Goal: Task Accomplishment & Management: Manage account settings

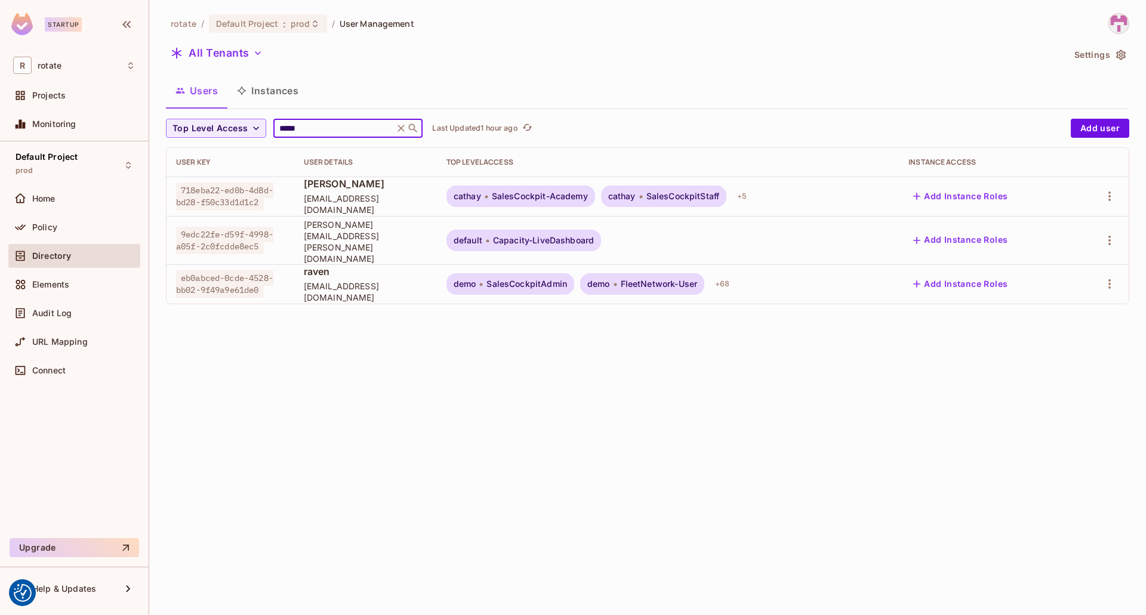
click at [301, 131] on input "*****" at bounding box center [333, 128] width 113 height 12
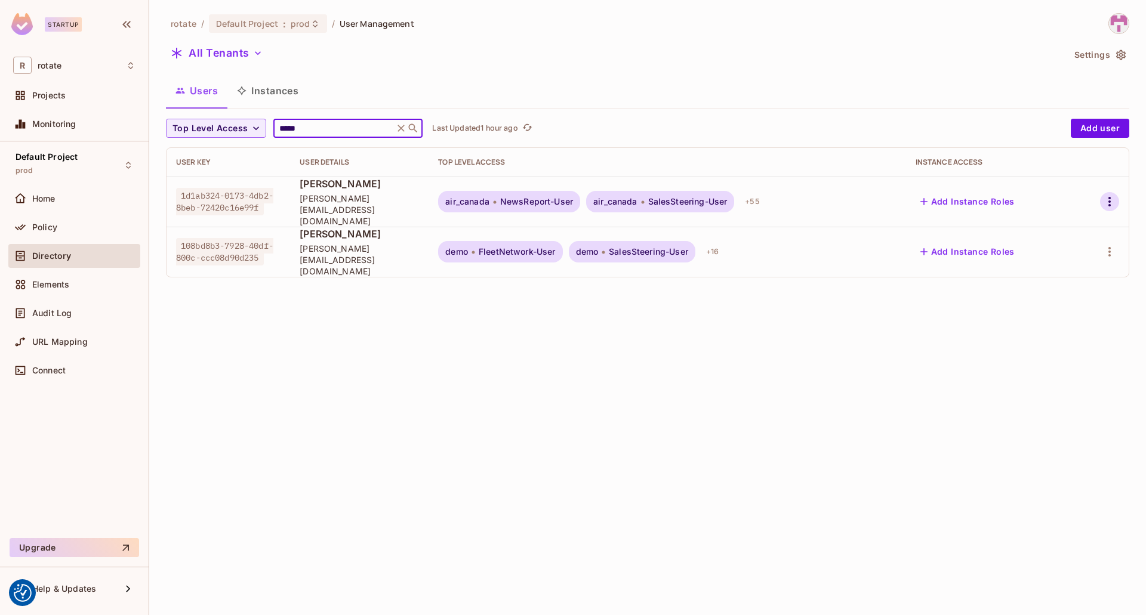
type input "*****"
click at [1109, 197] on icon "button" at bounding box center [1109, 202] width 2 height 10
click at [1056, 277] on div "Edit Attributes" at bounding box center [1061, 276] width 59 height 12
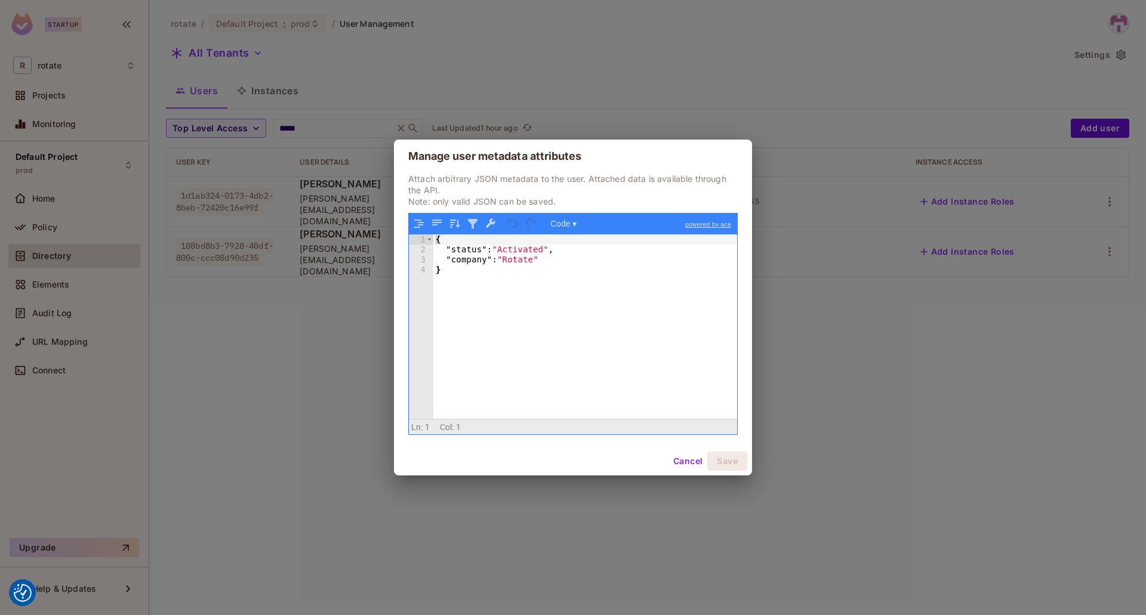
click at [683, 459] on button "Cancel" at bounding box center [687, 461] width 39 height 19
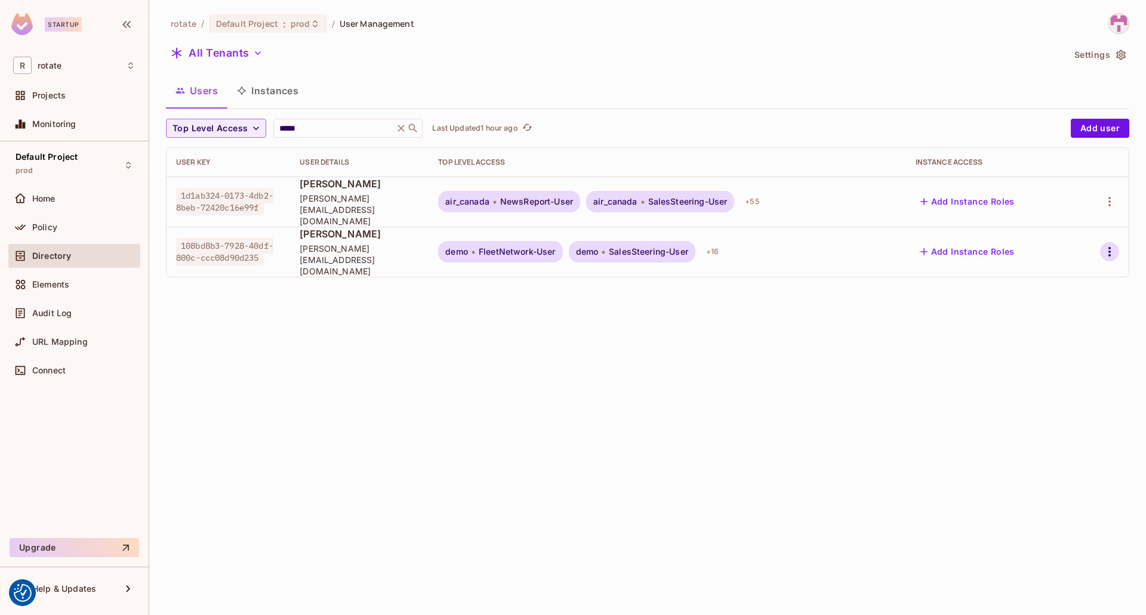
click at [1112, 245] on icon "button" at bounding box center [1109, 252] width 14 height 14
click at [1046, 314] on div "Edit Attributes" at bounding box center [1061, 316] width 59 height 12
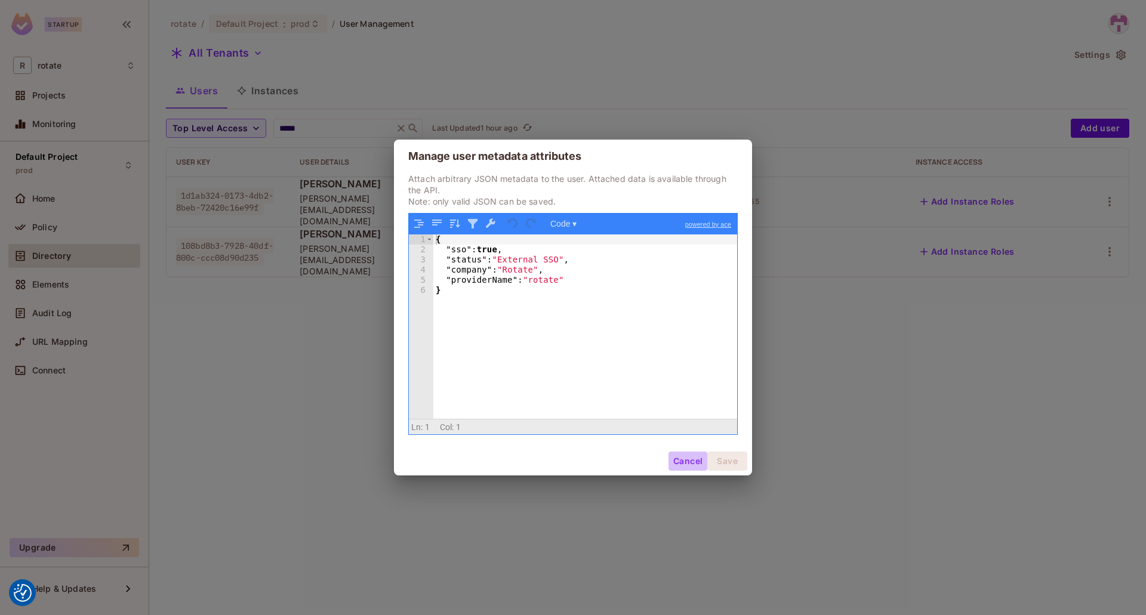
click at [689, 459] on button "Cancel" at bounding box center [687, 461] width 39 height 19
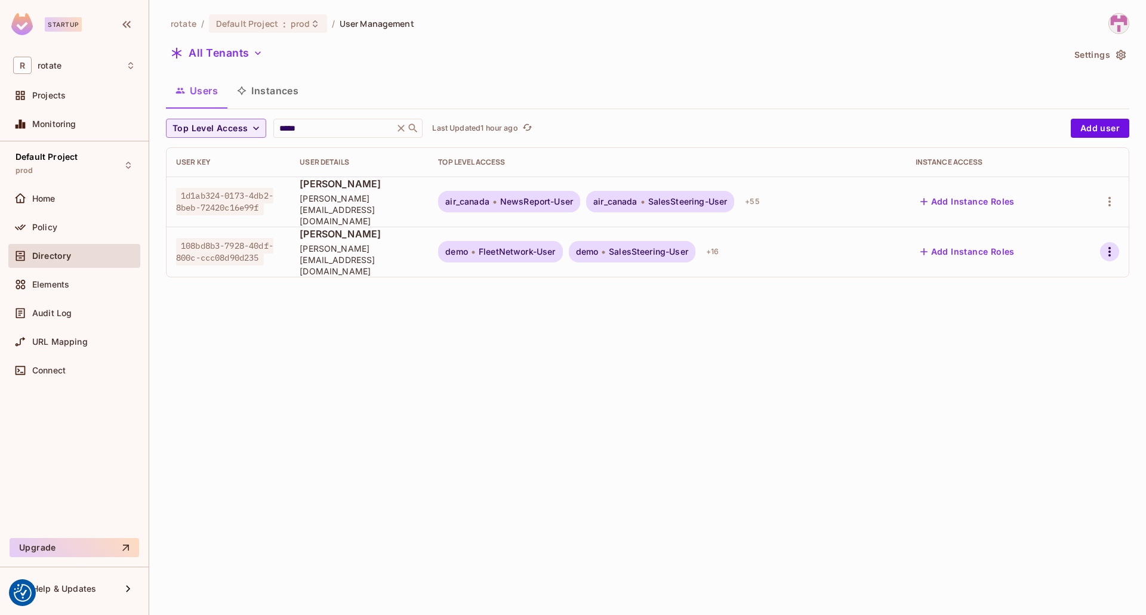
click at [1112, 245] on icon "button" at bounding box center [1109, 252] width 14 height 14
click at [1058, 293] on div "Top Level Roles" at bounding box center [1064, 289] width 64 height 12
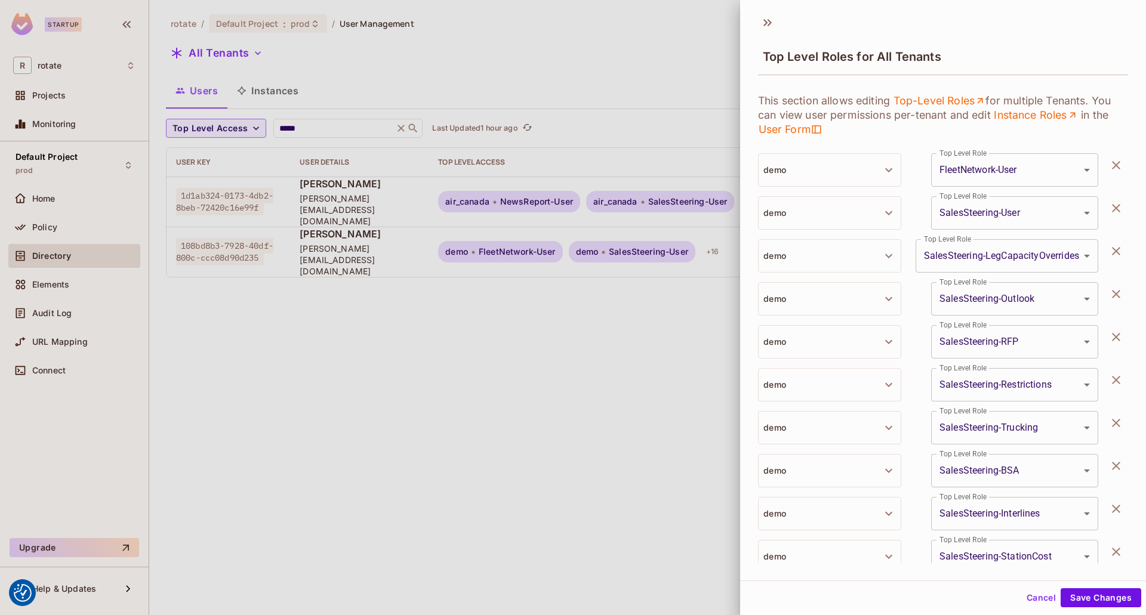
scroll to position [383, 0]
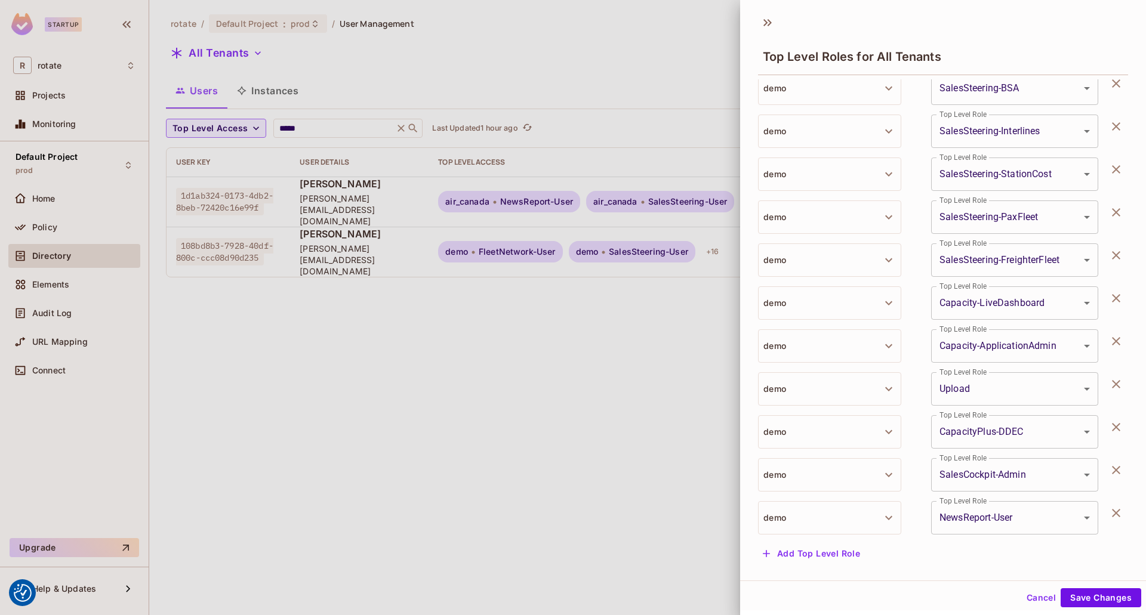
click at [838, 560] on button "Add Top Level Role" at bounding box center [811, 553] width 107 height 19
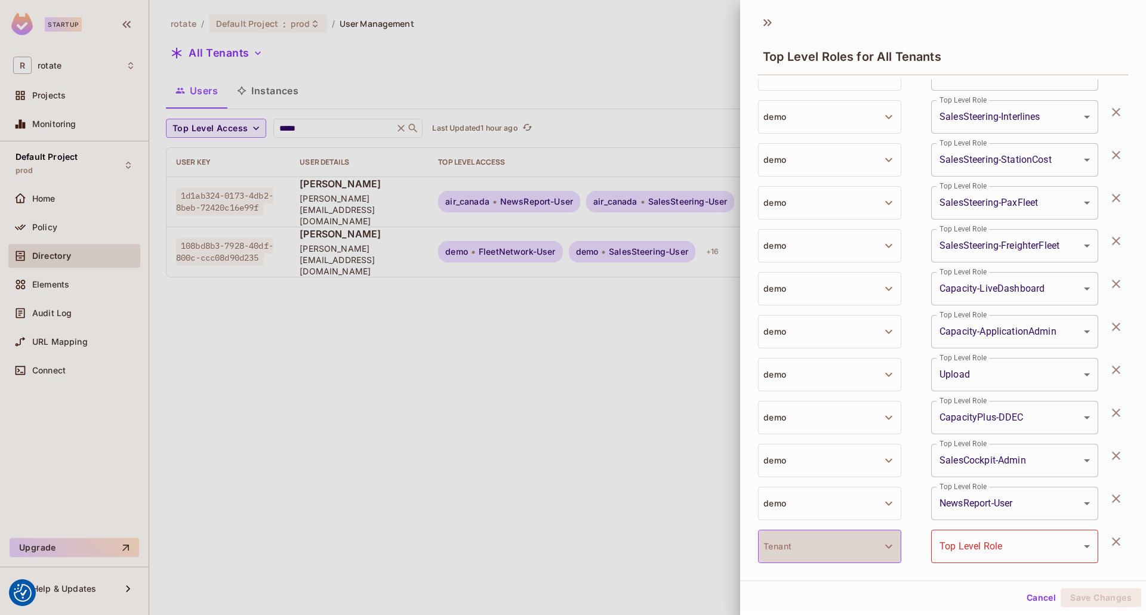
click at [881, 550] on button "Tenant" at bounding box center [829, 546] width 143 height 33
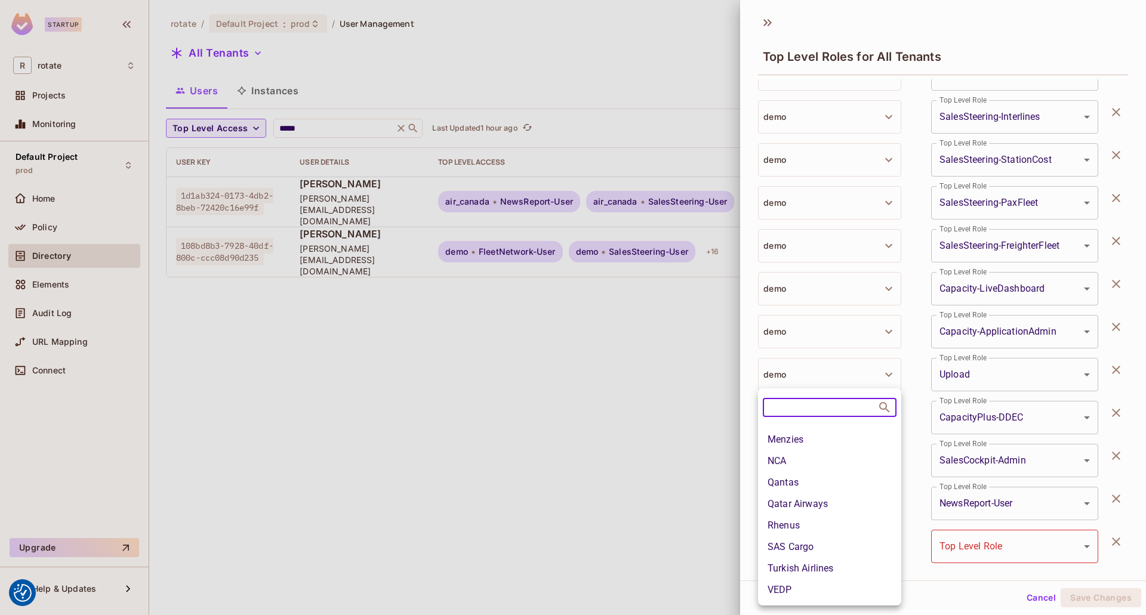
scroll to position [453, 0]
click at [826, 494] on li "Qatar Airways" at bounding box center [829, 504] width 143 height 21
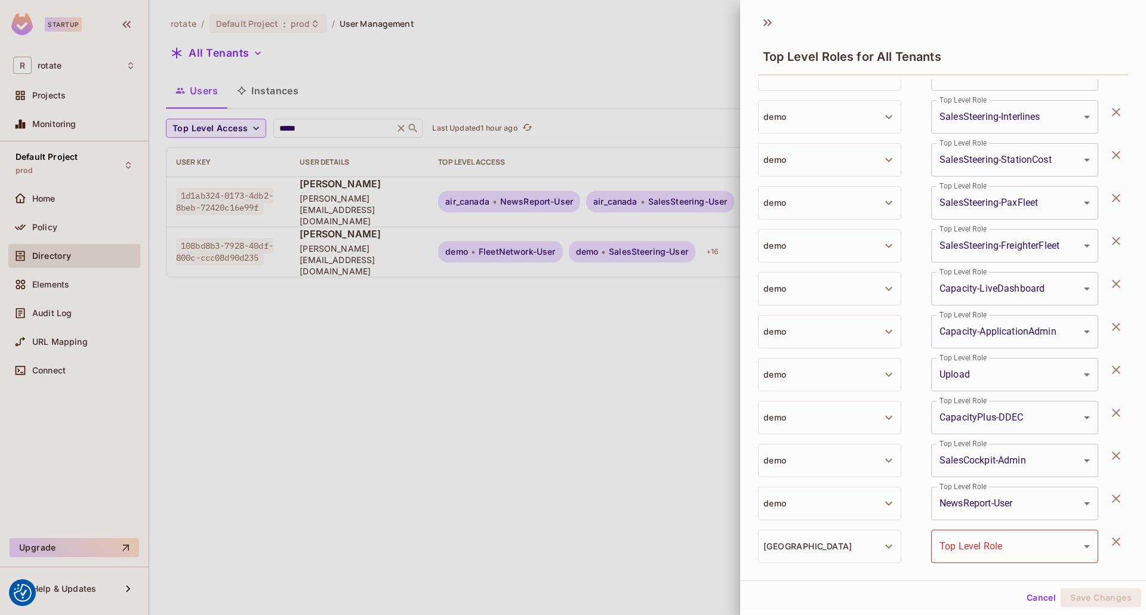
click at [960, 543] on body "We use cookies to enhance your browsing experience, serve personalized ads or c…" at bounding box center [573, 307] width 1146 height 615
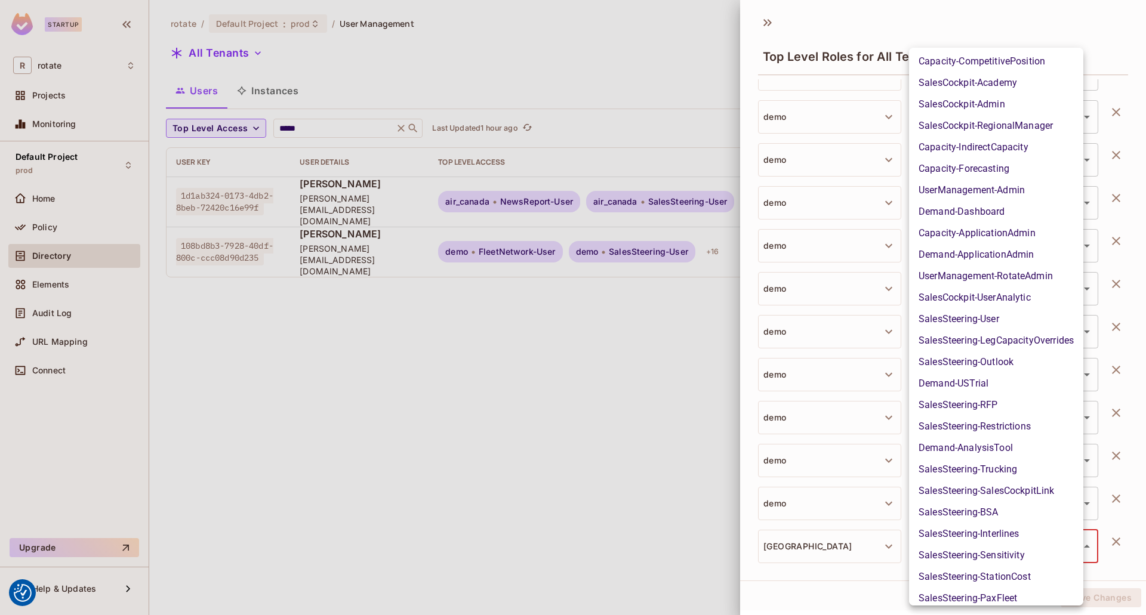
scroll to position [633, 0]
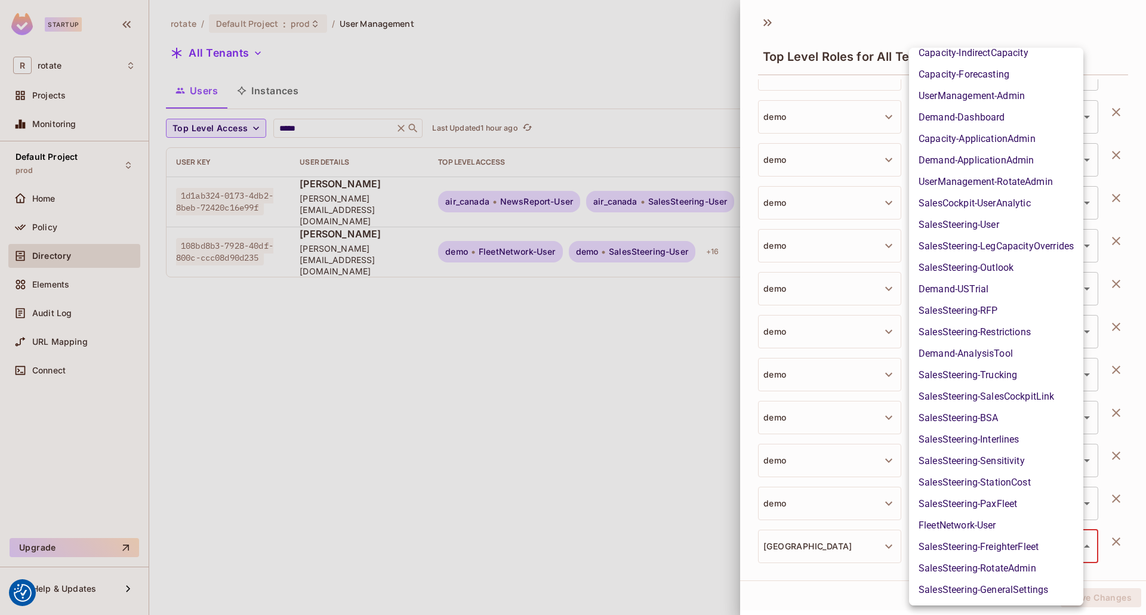
click at [966, 525] on li "FleetNetwork-User" at bounding box center [996, 525] width 174 height 21
type input "**********"
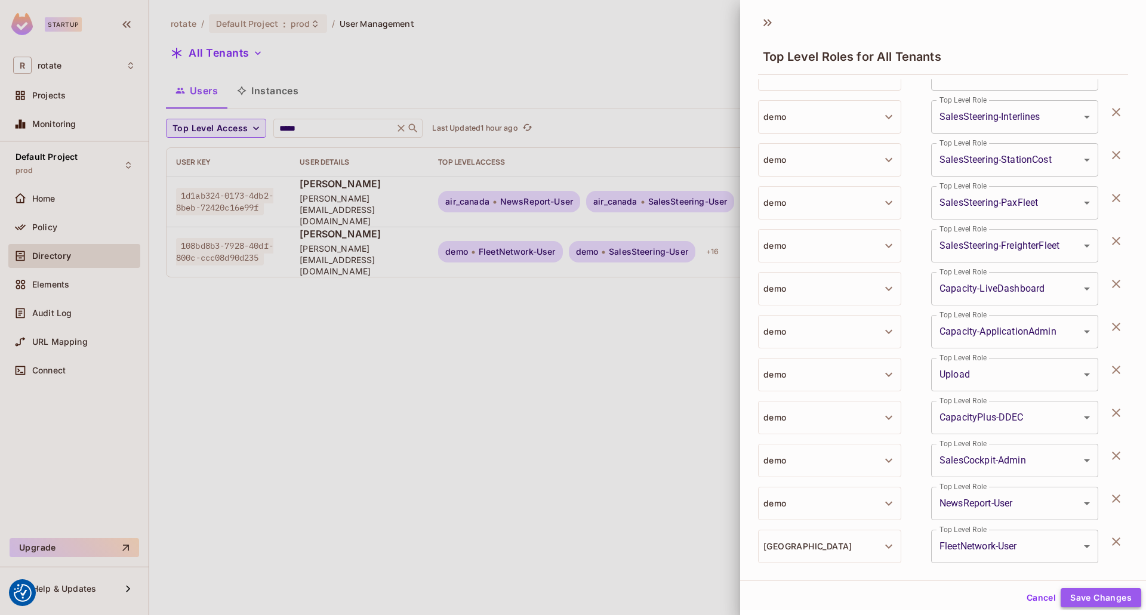
click at [1082, 600] on button "Save Changes" at bounding box center [1100, 597] width 81 height 19
